Goal: Task Accomplishment & Management: Complete application form

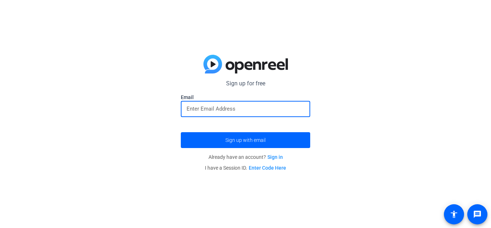
click at [251, 108] on input "email" at bounding box center [246, 108] width 118 height 9
type input "[EMAIL_ADDRESS][DOMAIN_NAME]"
click at [181, 132] on button "Sign up with email" at bounding box center [245, 140] width 129 height 16
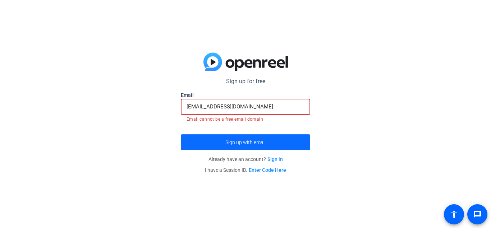
click at [271, 142] on span "submit" at bounding box center [245, 141] width 129 height 17
